Goal: Transaction & Acquisition: Purchase product/service

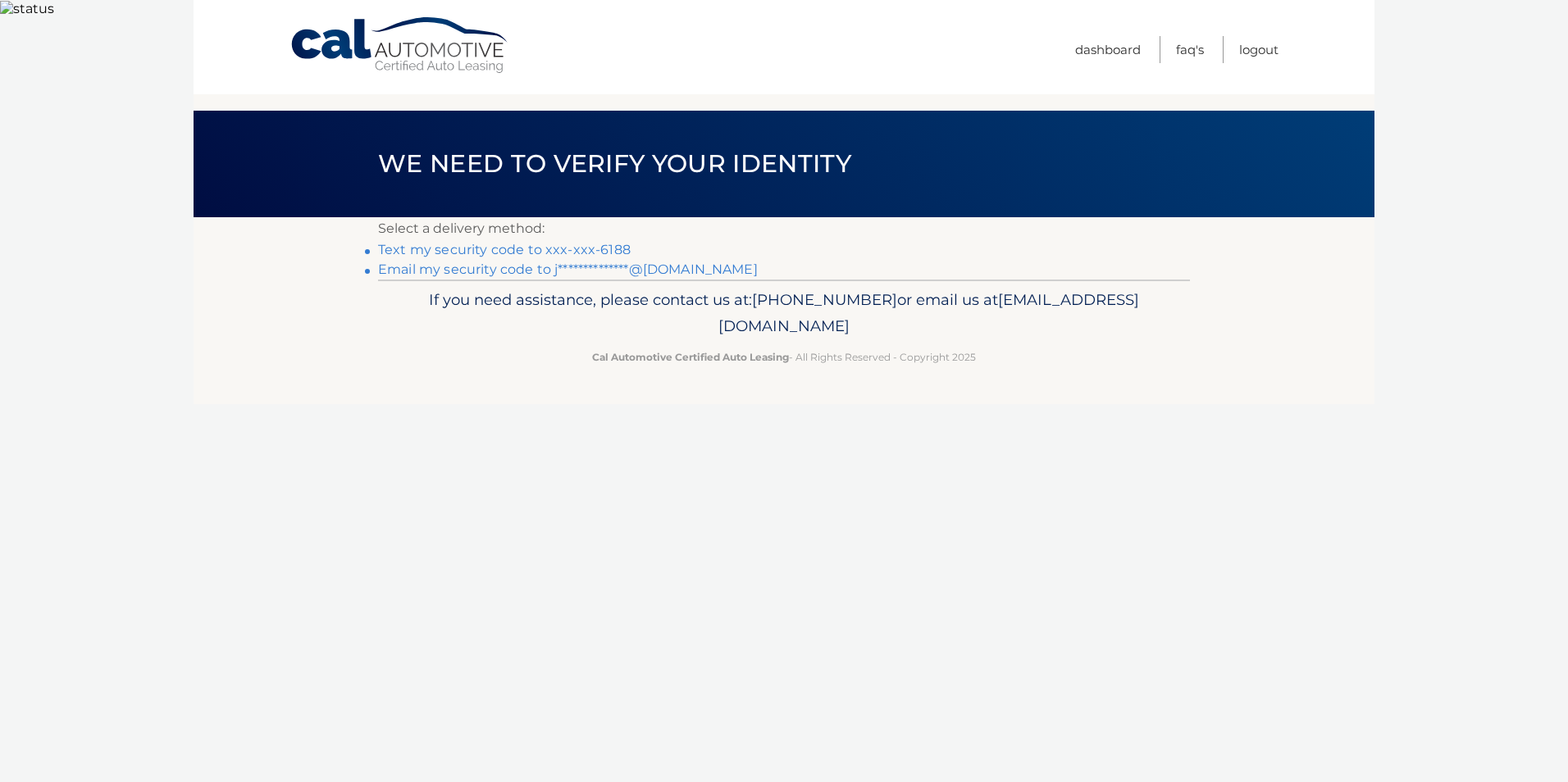
click at [460, 242] on link "Text my security code to xxx-xxx-6188" at bounding box center [504, 250] width 252 height 16
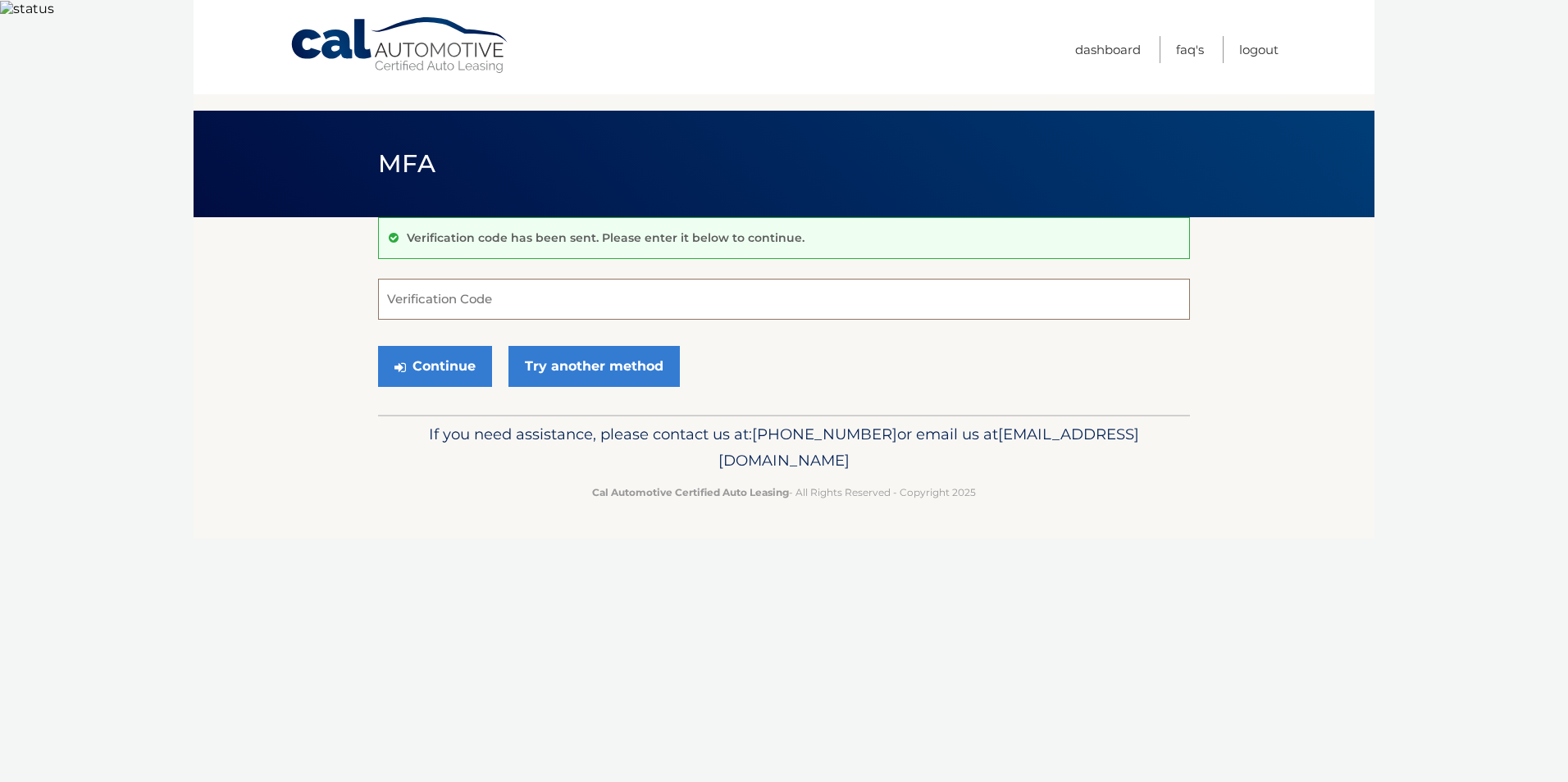
click at [444, 279] on input "Verification Code" at bounding box center [784, 299] width 812 height 41
type input "021503"
click at [455, 351] on button "Continue" at bounding box center [435, 366] width 114 height 41
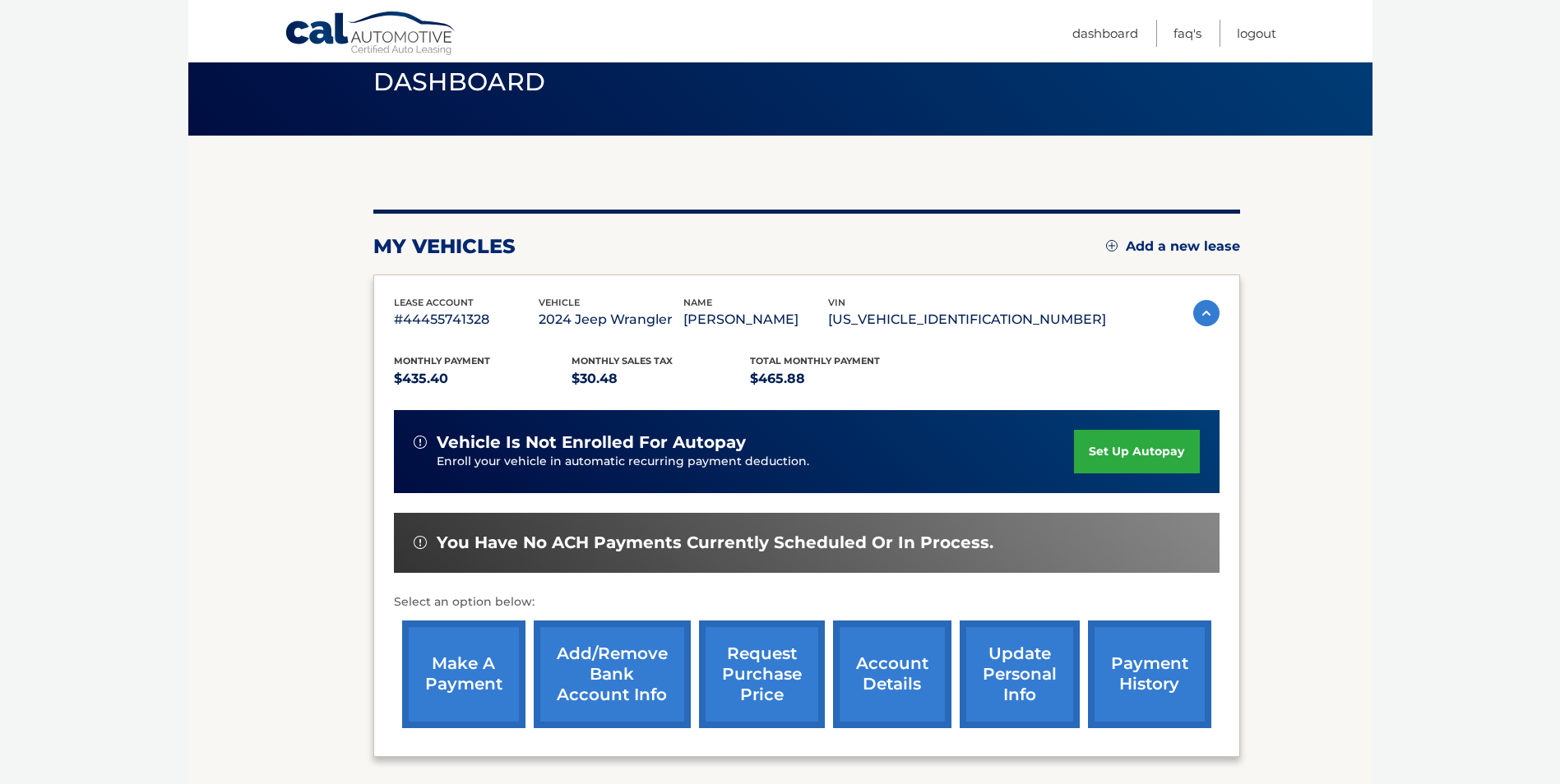
scroll to position [165, 0]
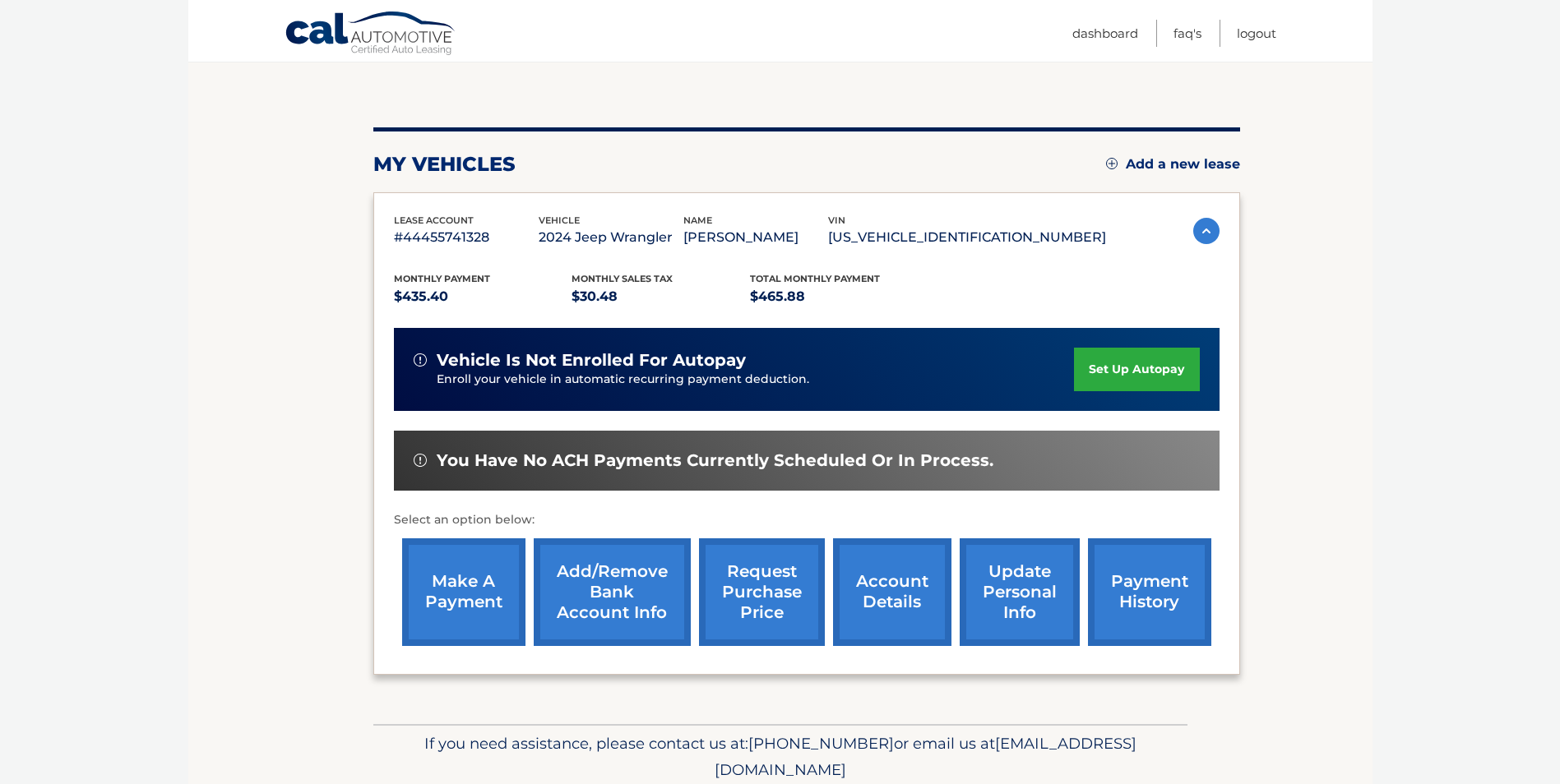
click at [465, 590] on link "make a payment" at bounding box center [464, 592] width 123 height 108
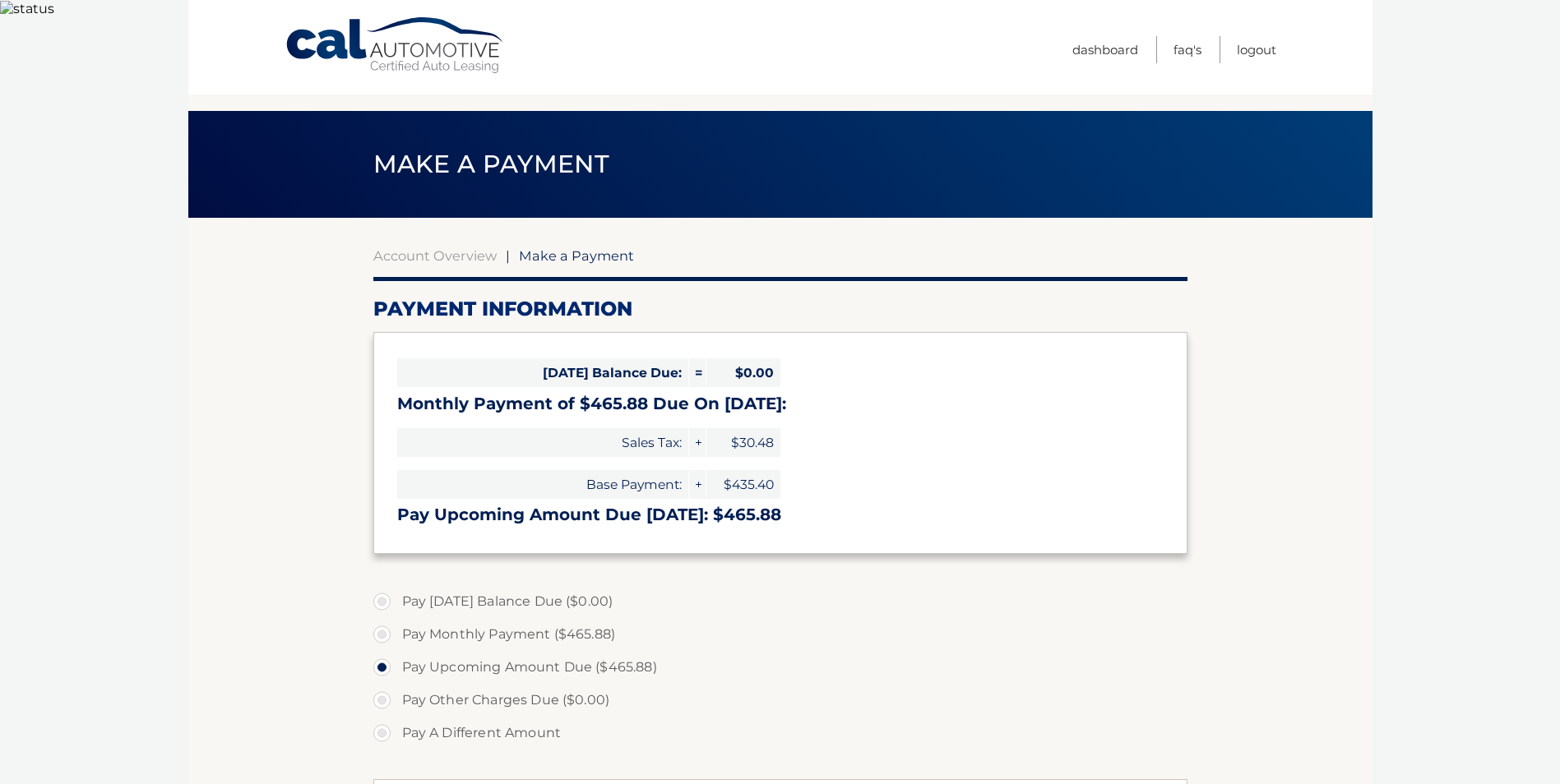
select select "M2E2NjVmNmUtYjFhMi00YmU1LWJhN2ItZDZlMWQ5ZmVkMGM3"
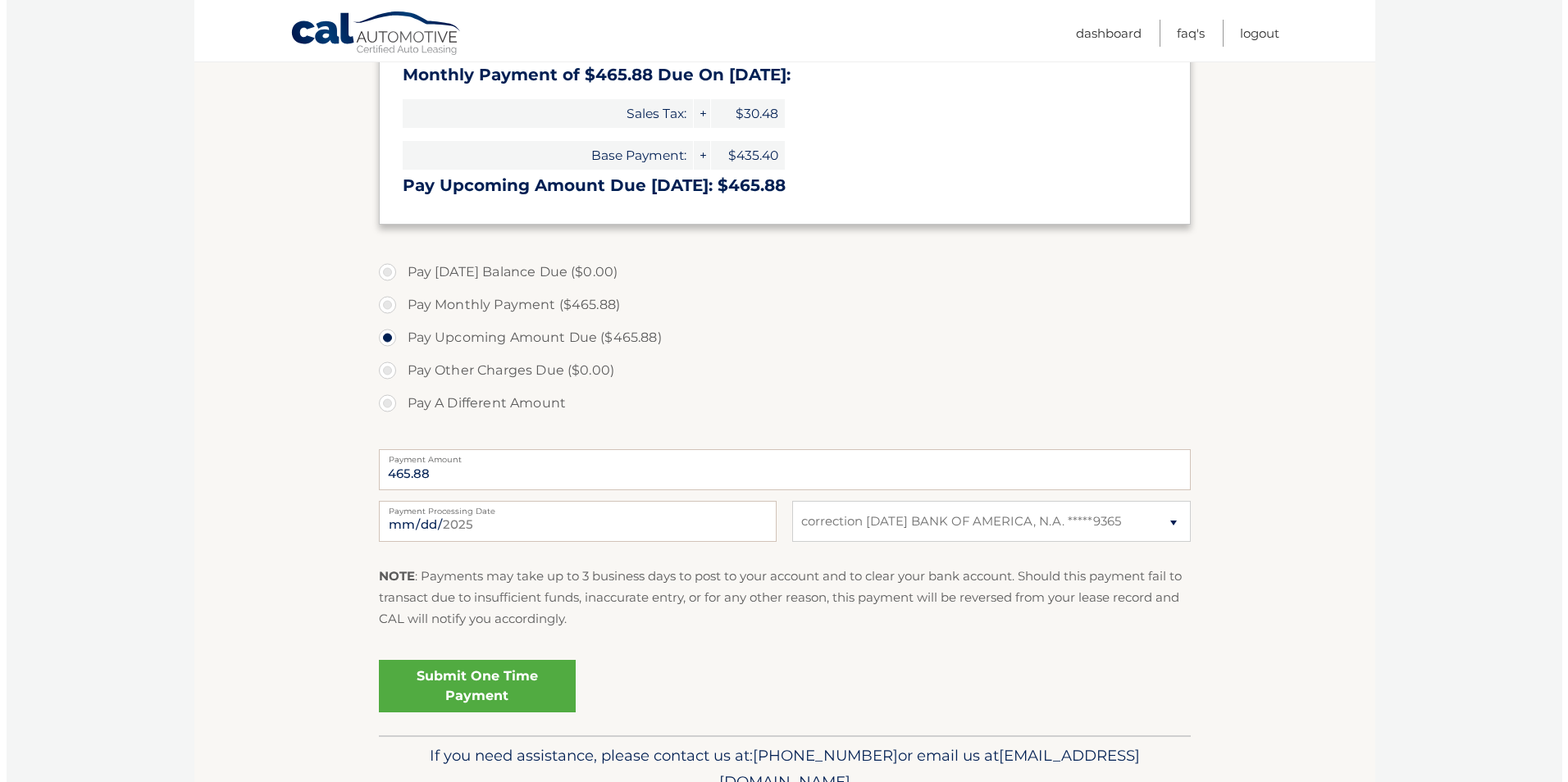
scroll to position [389, 0]
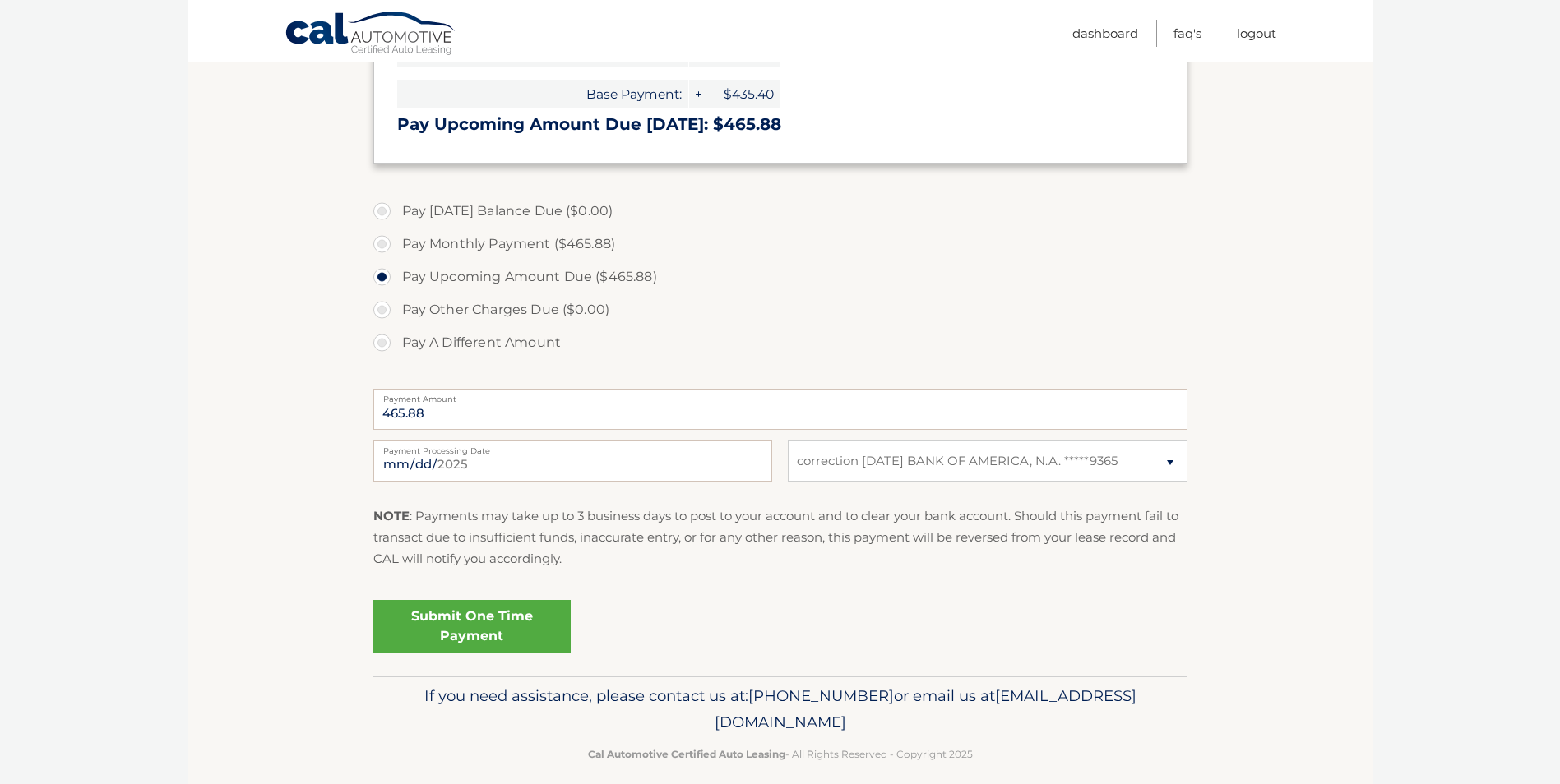
click at [482, 606] on link "Submit One Time Payment" at bounding box center [472, 626] width 197 height 52
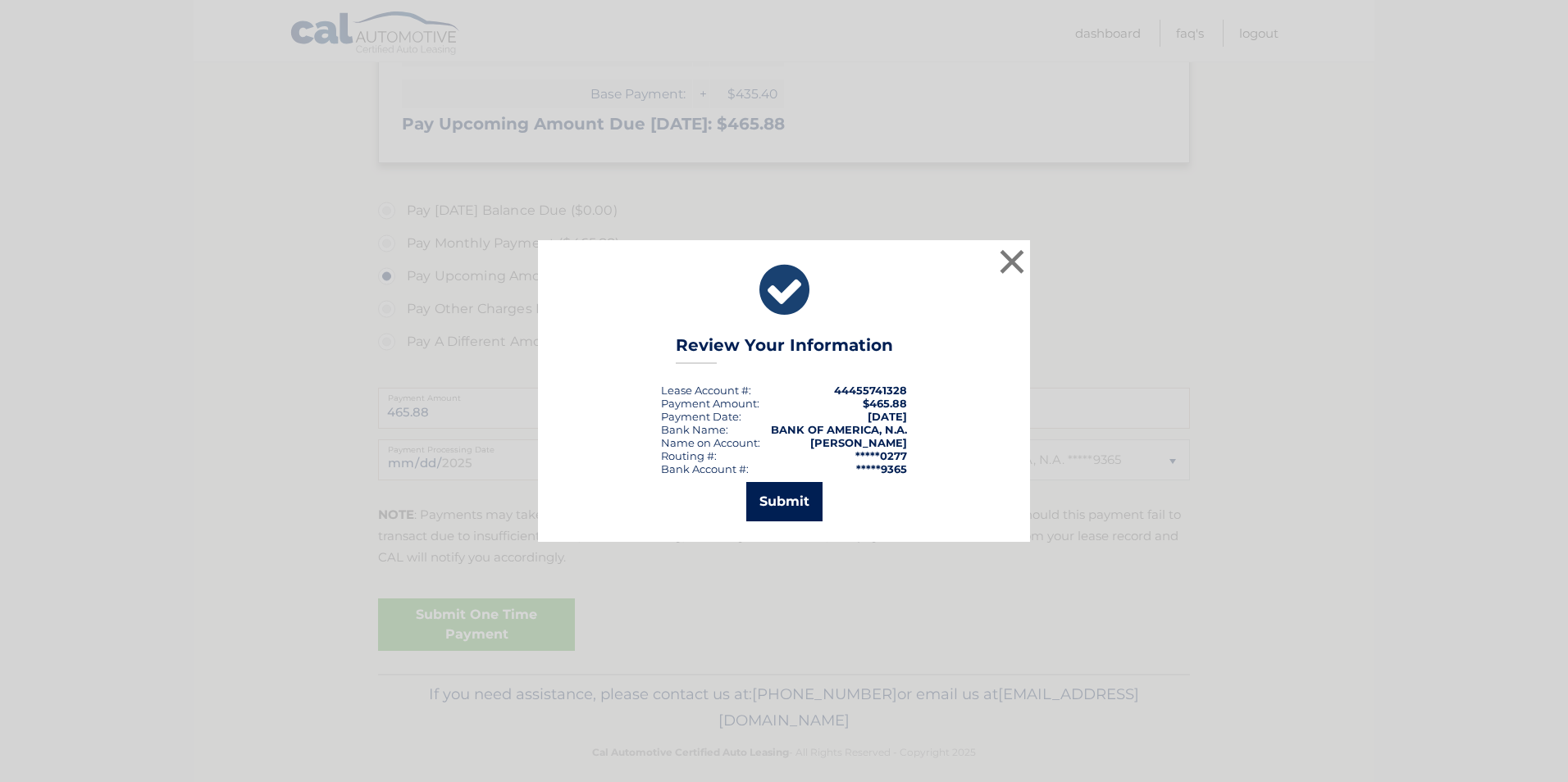
click at [771, 508] on button "Submit" at bounding box center [784, 501] width 76 height 39
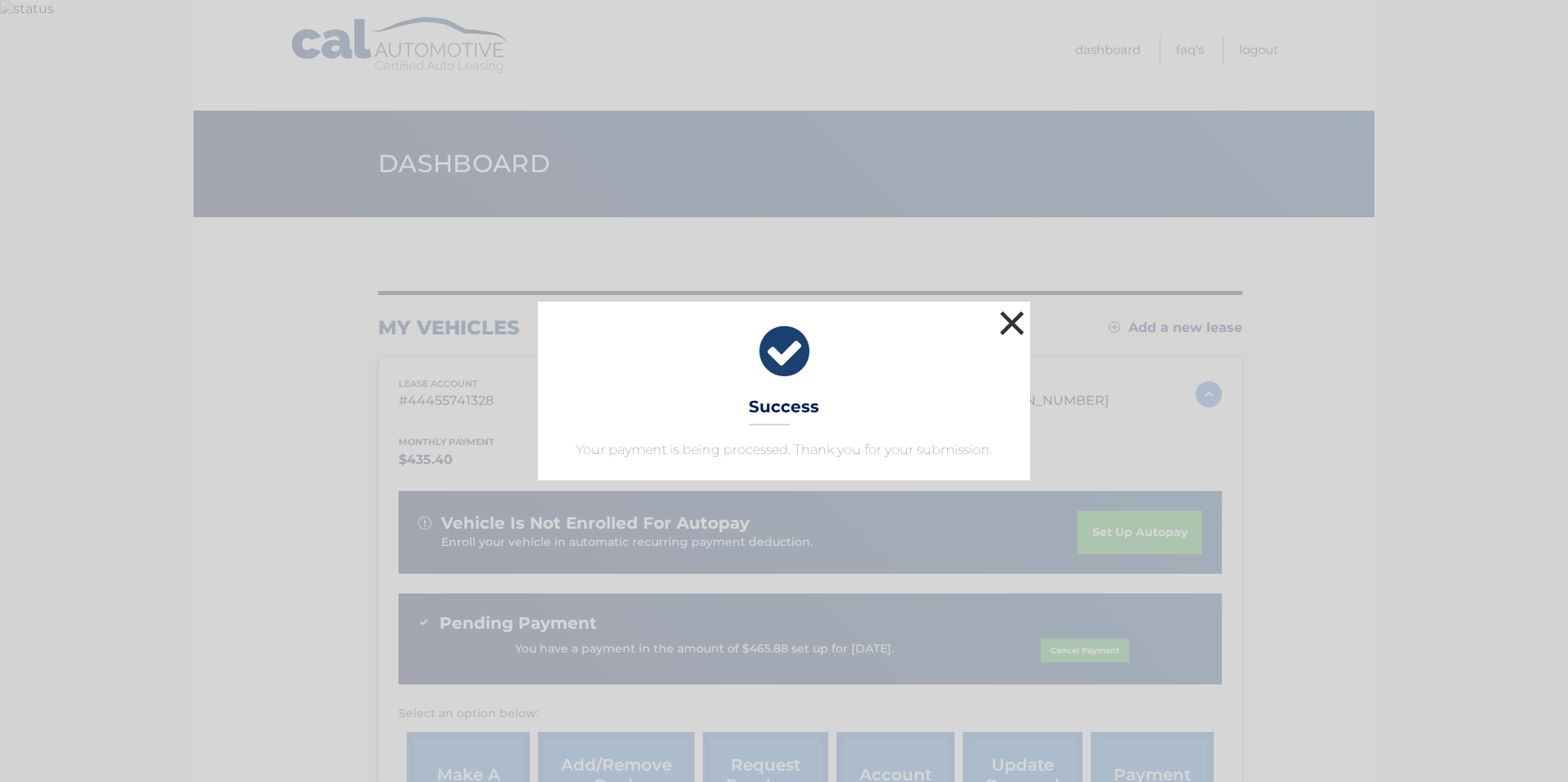
click at [1018, 324] on button "×" at bounding box center [1013, 323] width 33 height 33
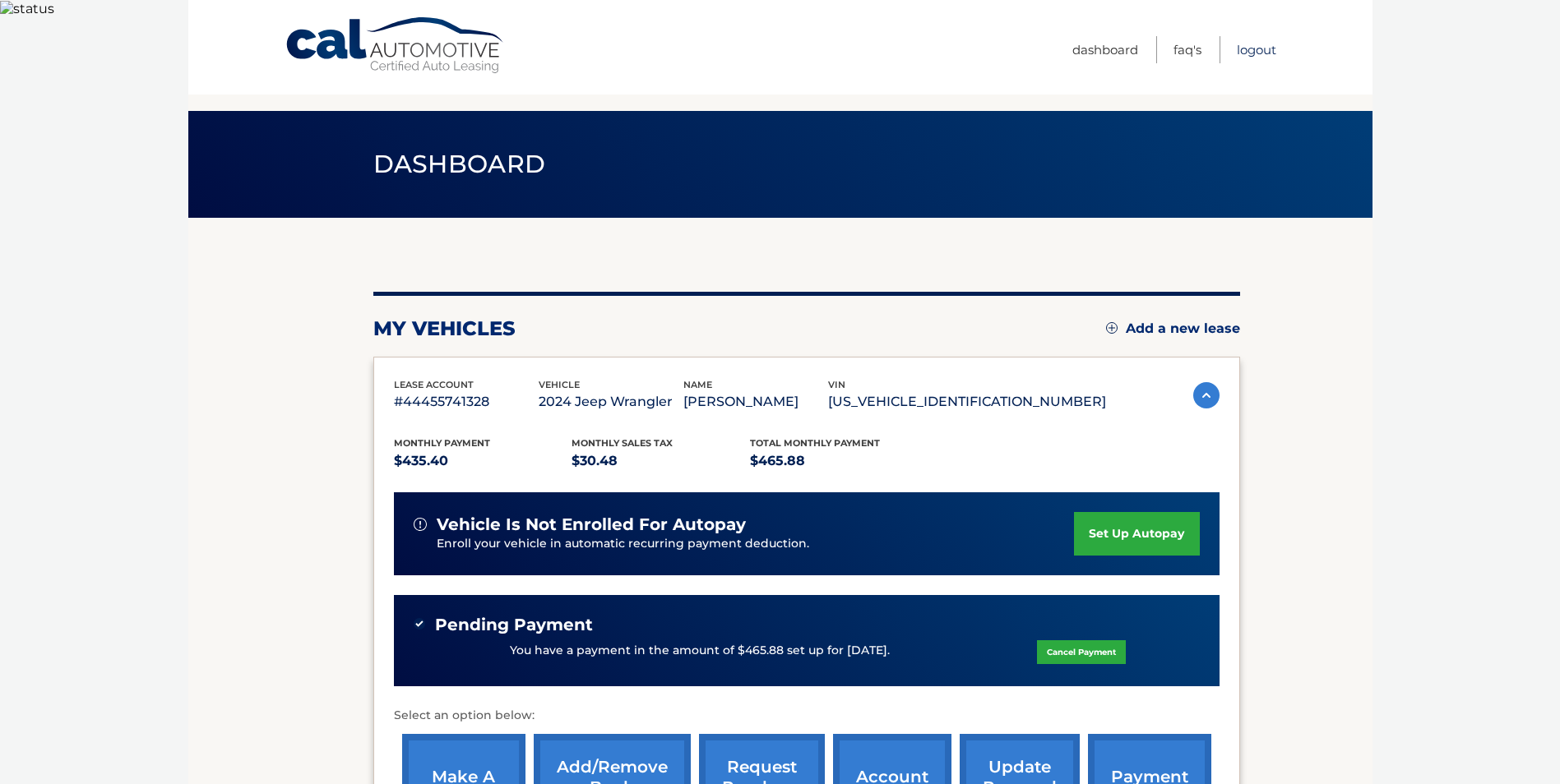
click at [1251, 49] on link "Logout" at bounding box center [1256, 49] width 40 height 27
